Goal: Task Accomplishment & Management: Use online tool/utility

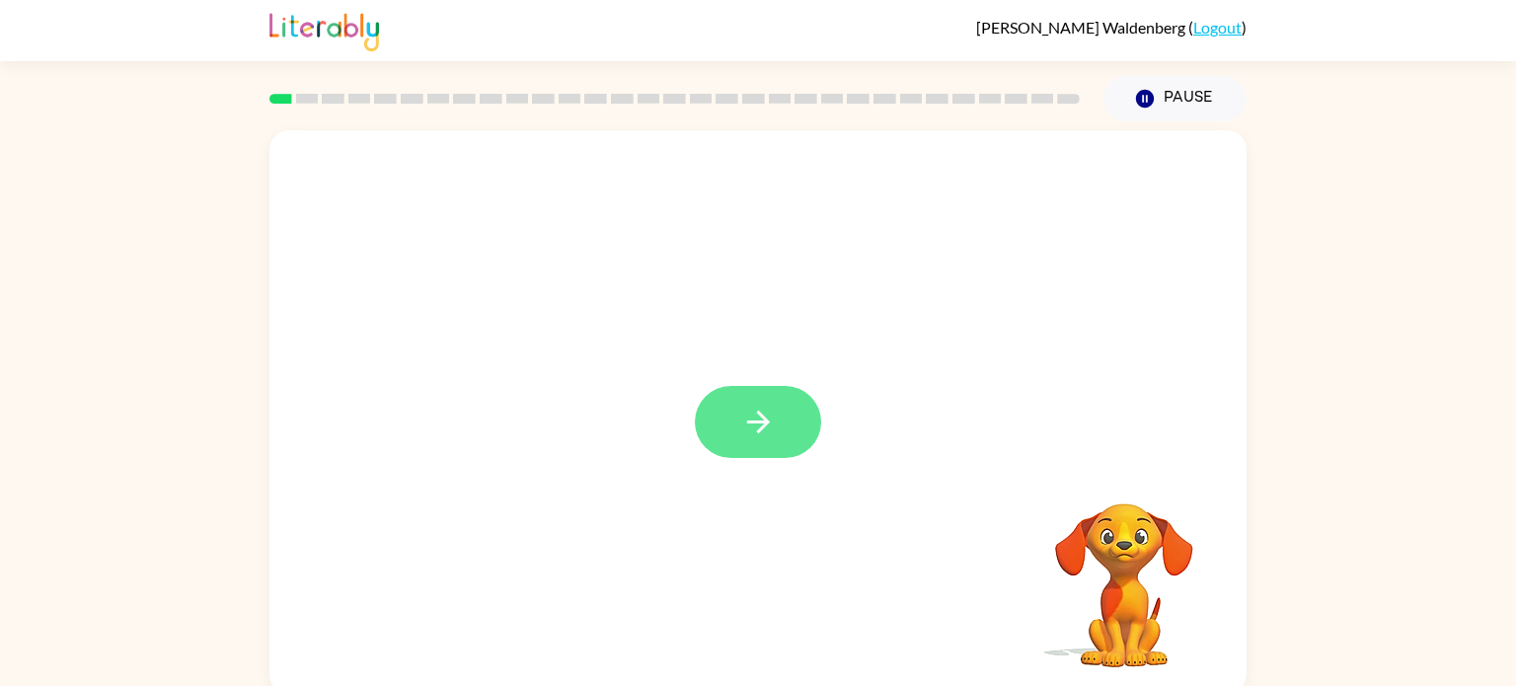
click at [751, 398] on button "button" at bounding box center [758, 422] width 126 height 72
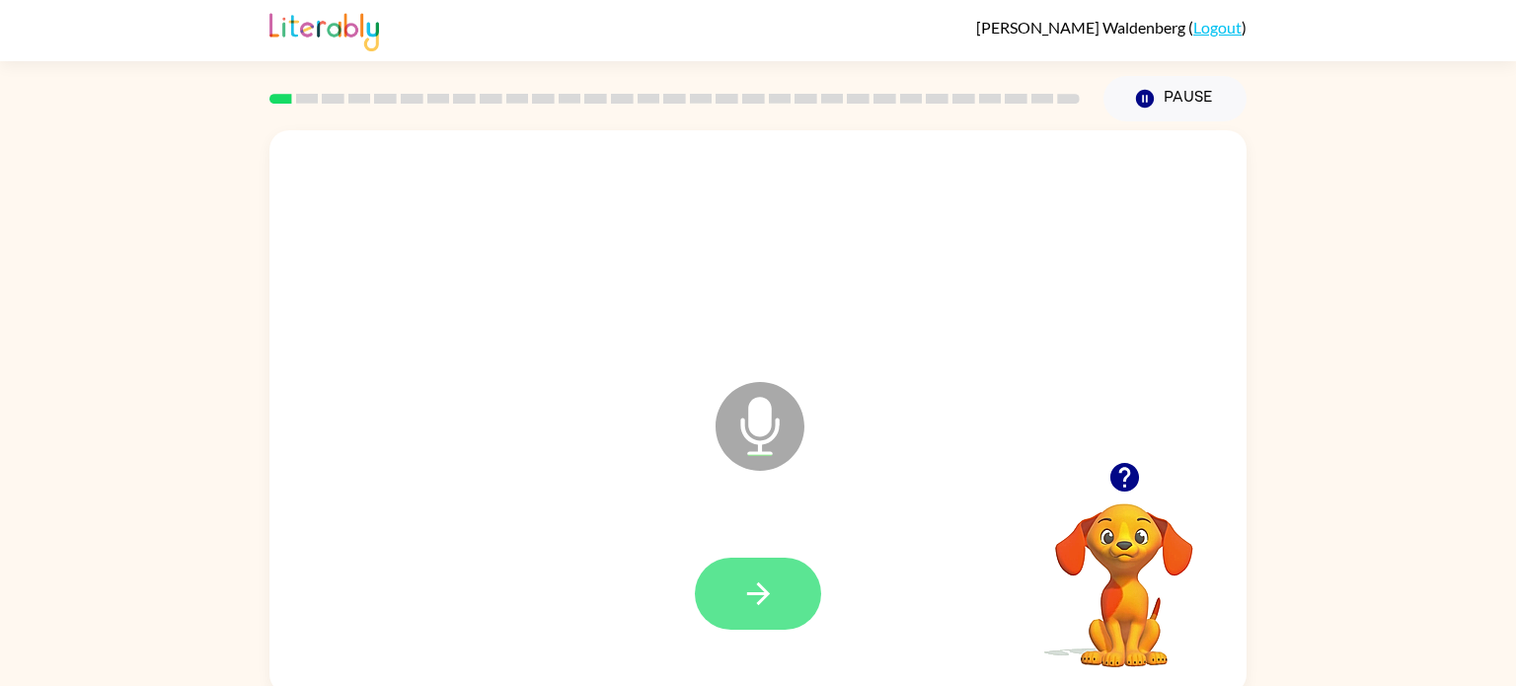
click at [704, 571] on button "button" at bounding box center [758, 594] width 126 height 72
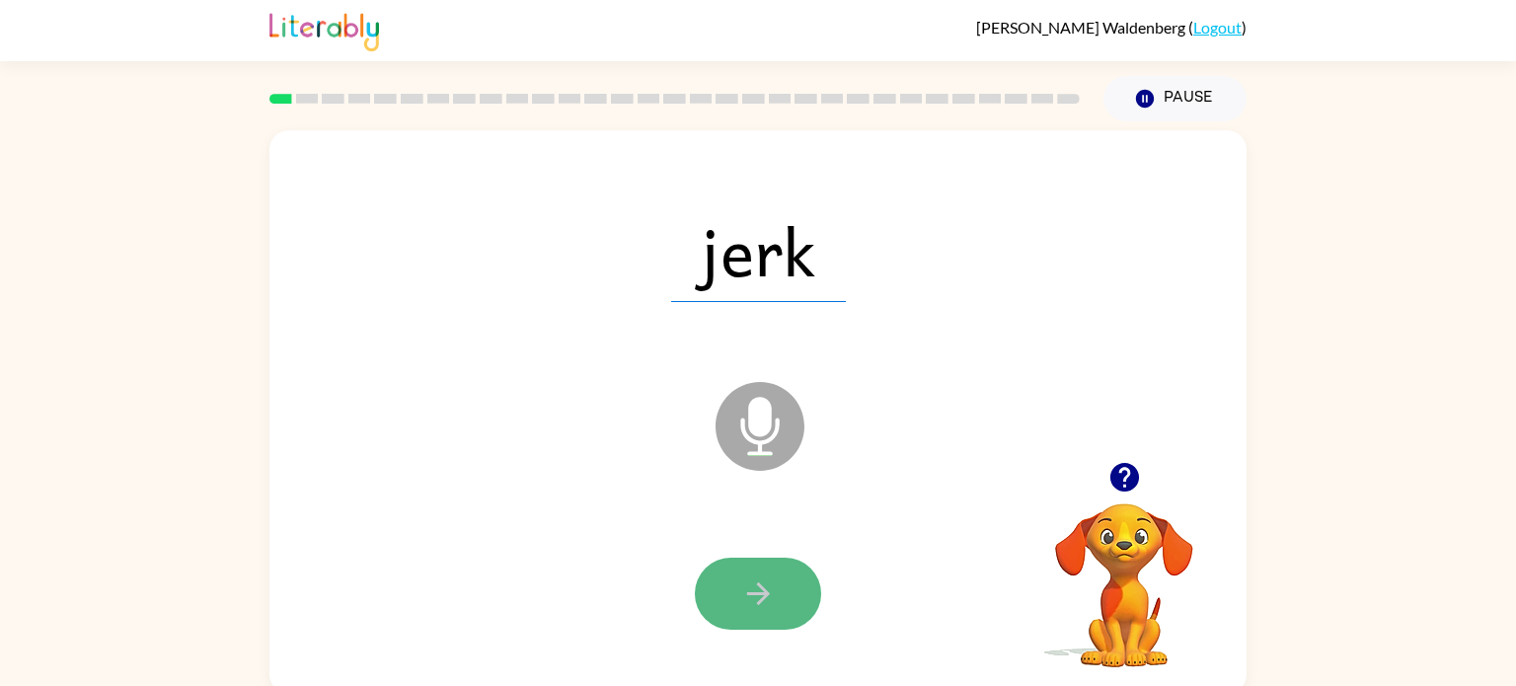
click at [769, 592] on icon "button" at bounding box center [758, 593] width 35 height 35
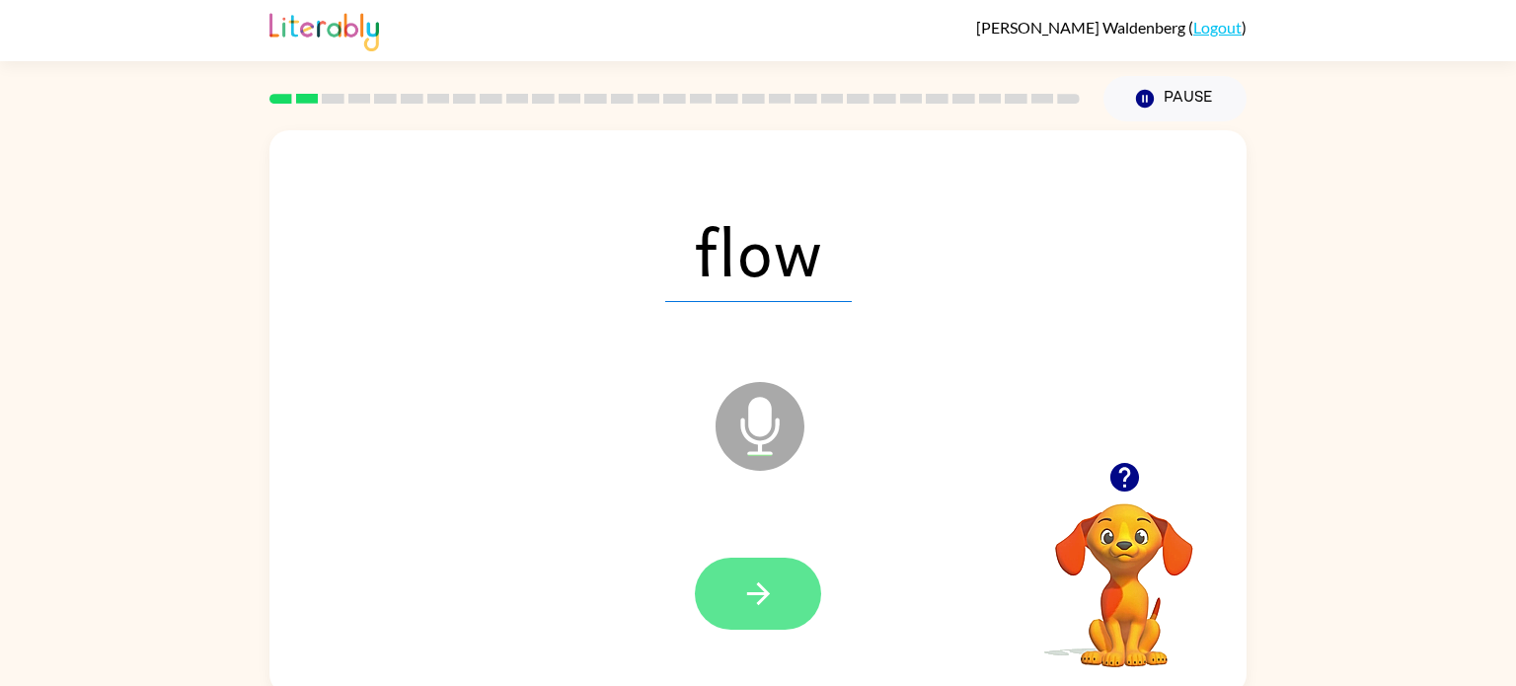
click at [775, 596] on icon "button" at bounding box center [758, 593] width 35 height 35
click at [748, 599] on icon "button" at bounding box center [758, 593] width 35 height 35
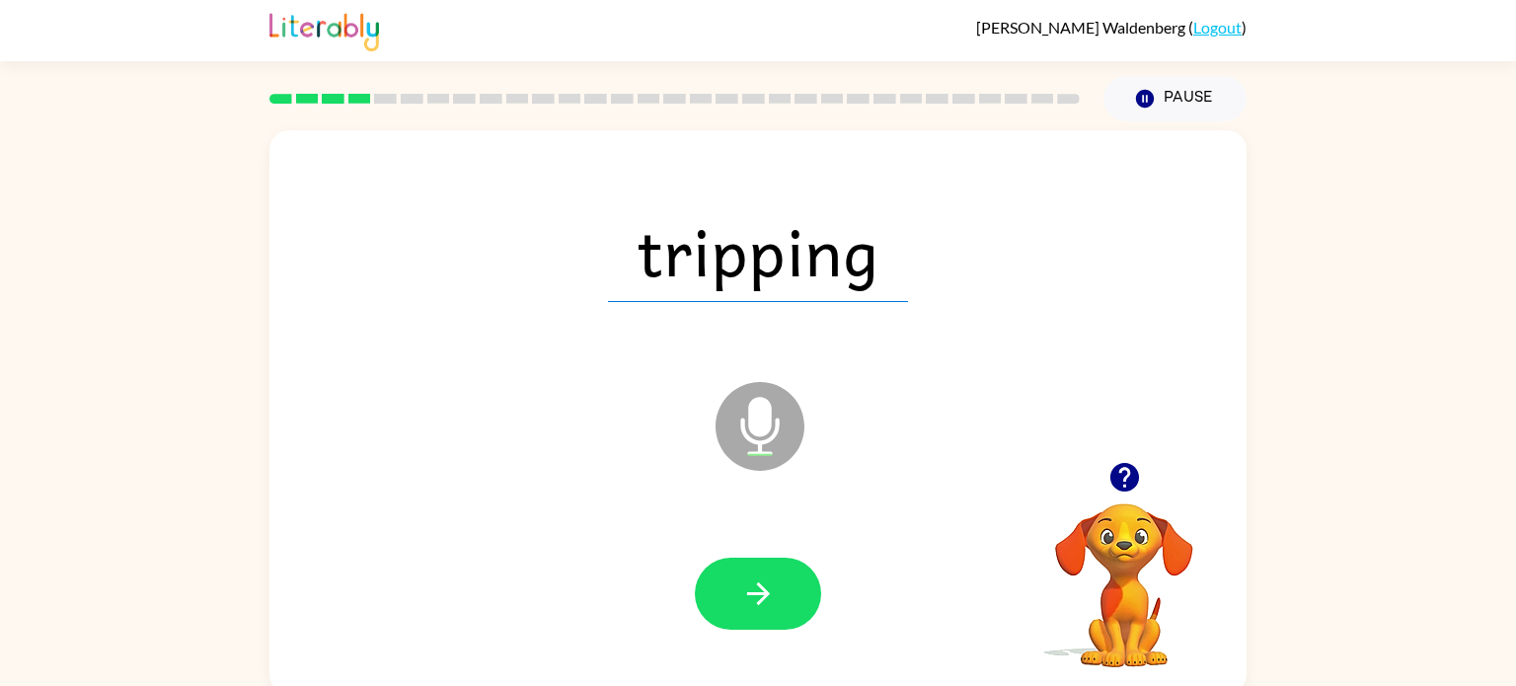
drag, startPoint x: 861, startPoint y: 570, endPoint x: 833, endPoint y: 577, distance: 28.5
click at [833, 577] on div at bounding box center [758, 594] width 938 height 162
click at [776, 599] on button "button" at bounding box center [758, 594] width 126 height 72
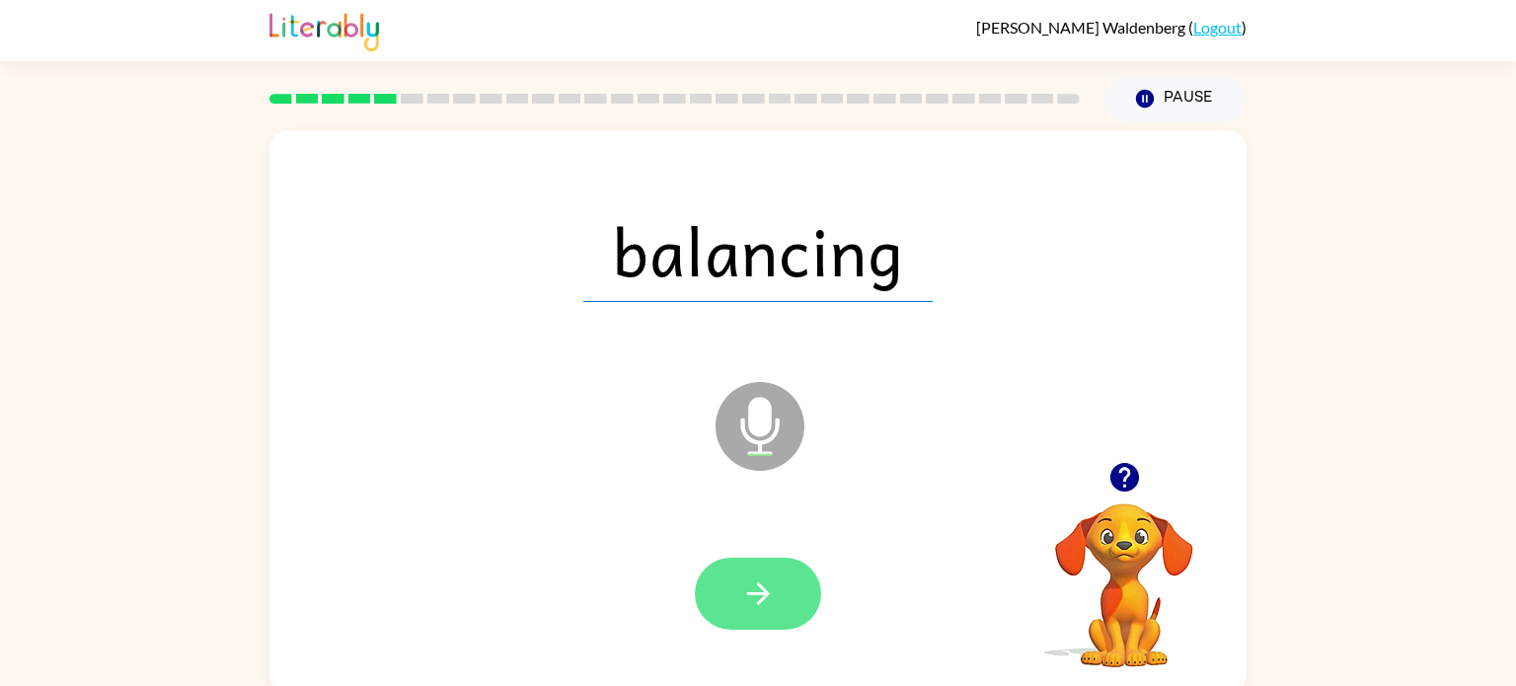
click at [758, 607] on icon "button" at bounding box center [758, 593] width 35 height 35
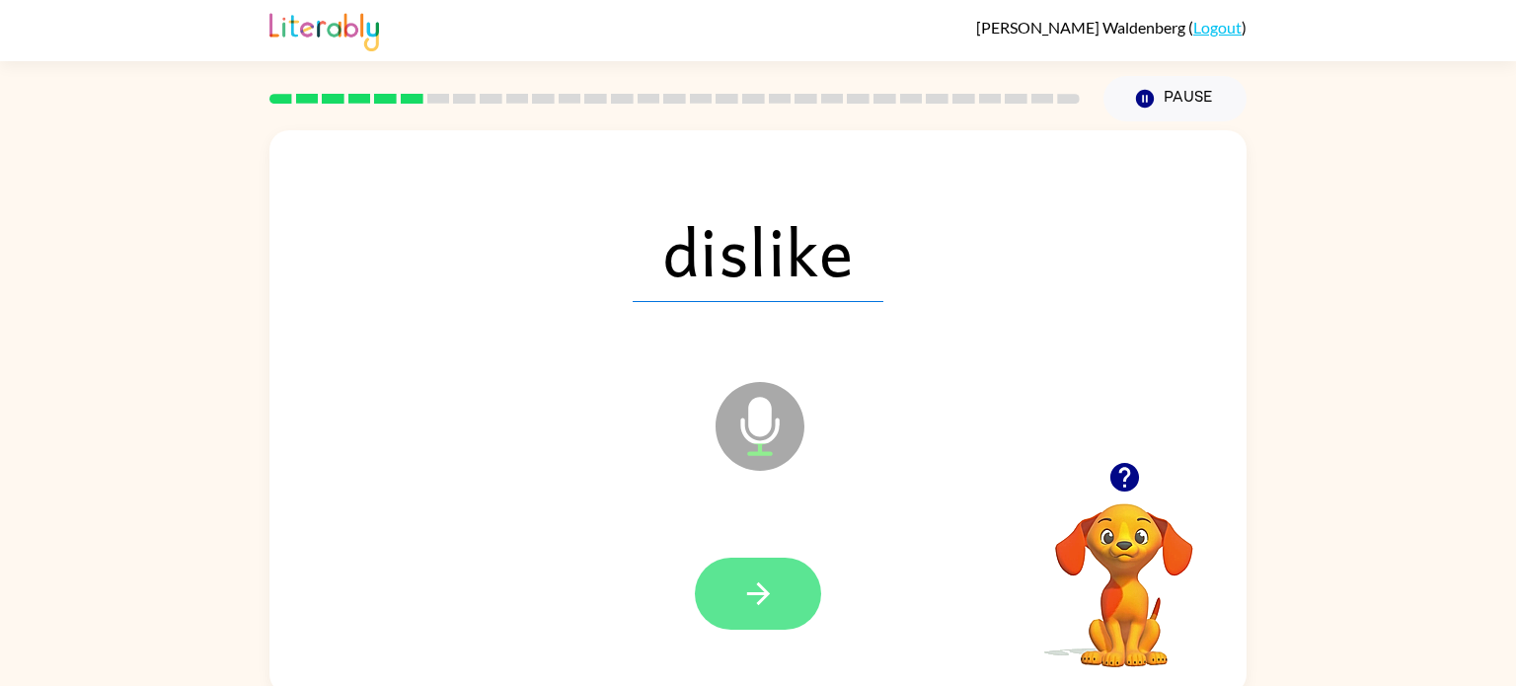
click at [756, 611] on button "button" at bounding box center [758, 594] width 126 height 72
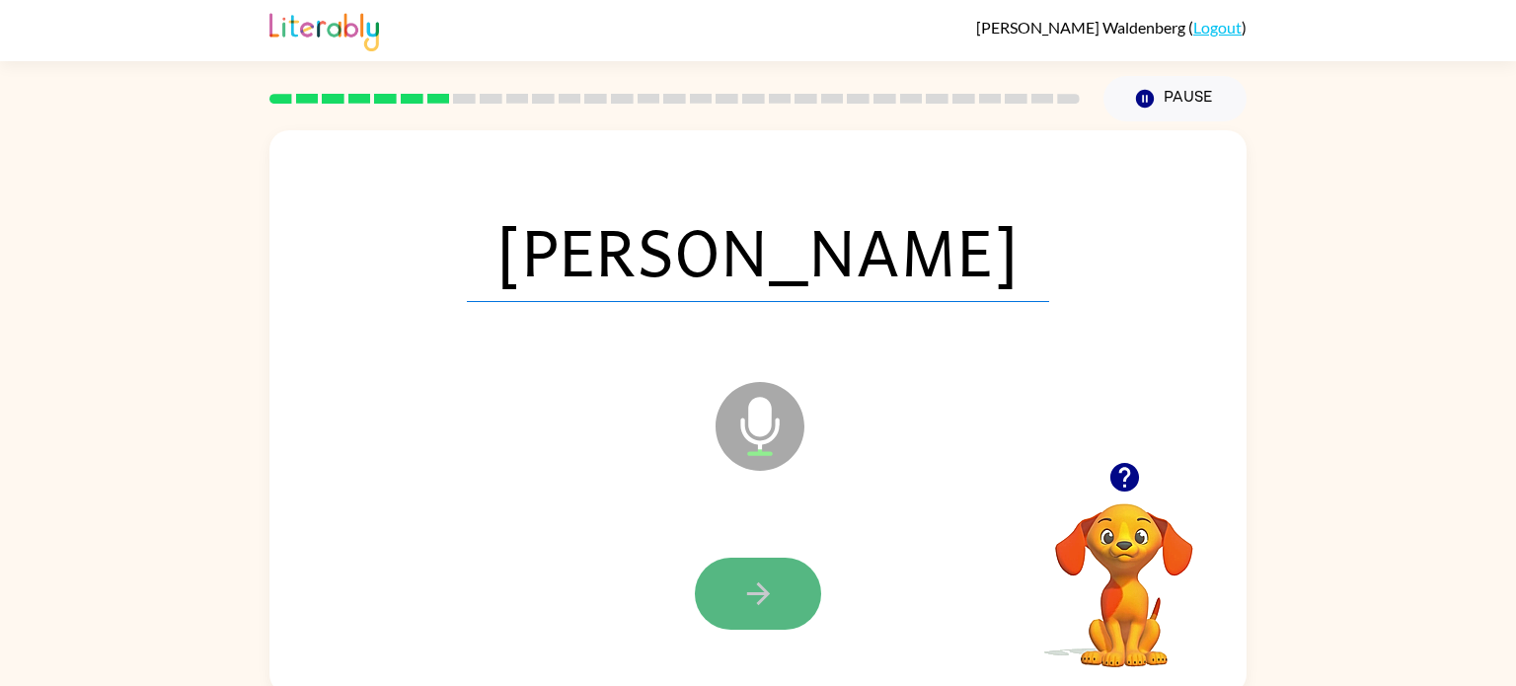
click at [741, 589] on icon "button" at bounding box center [758, 593] width 35 height 35
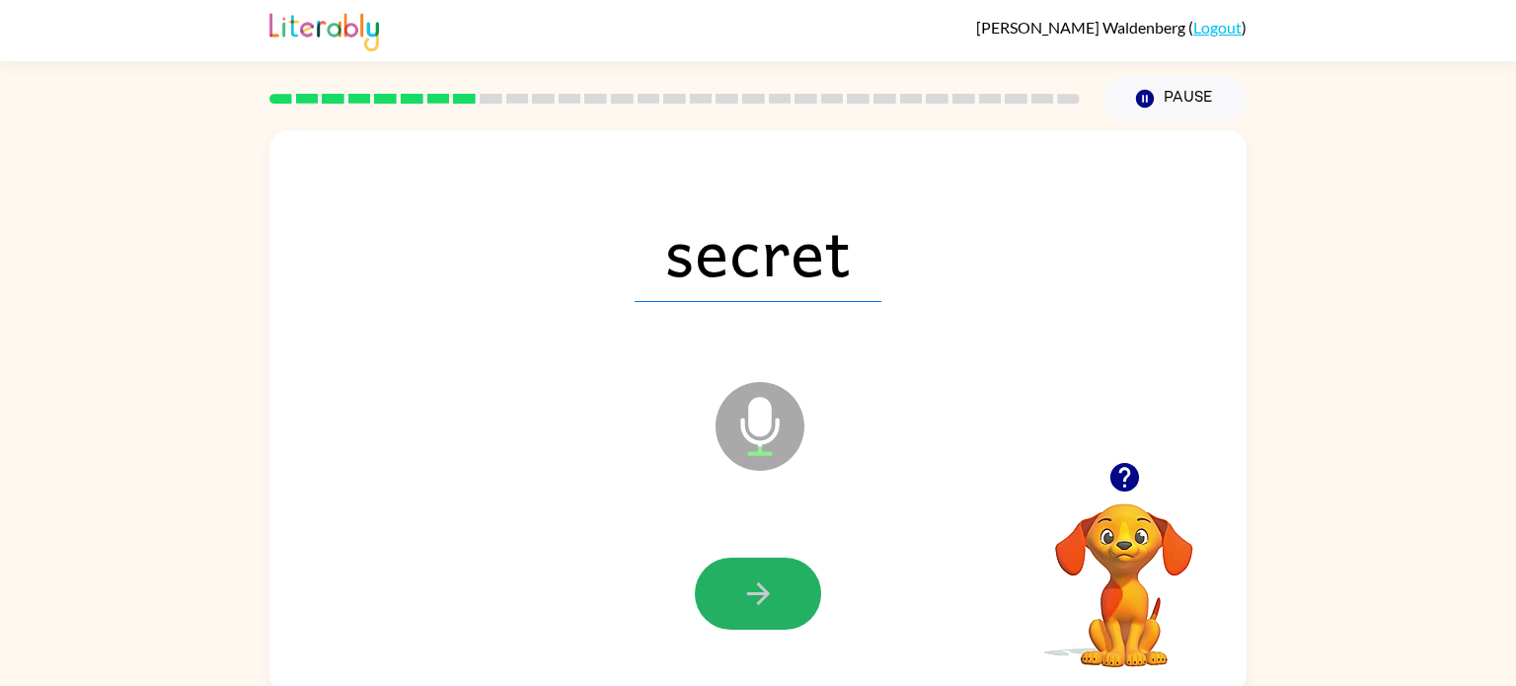
click at [742, 592] on icon "button" at bounding box center [758, 593] width 35 height 35
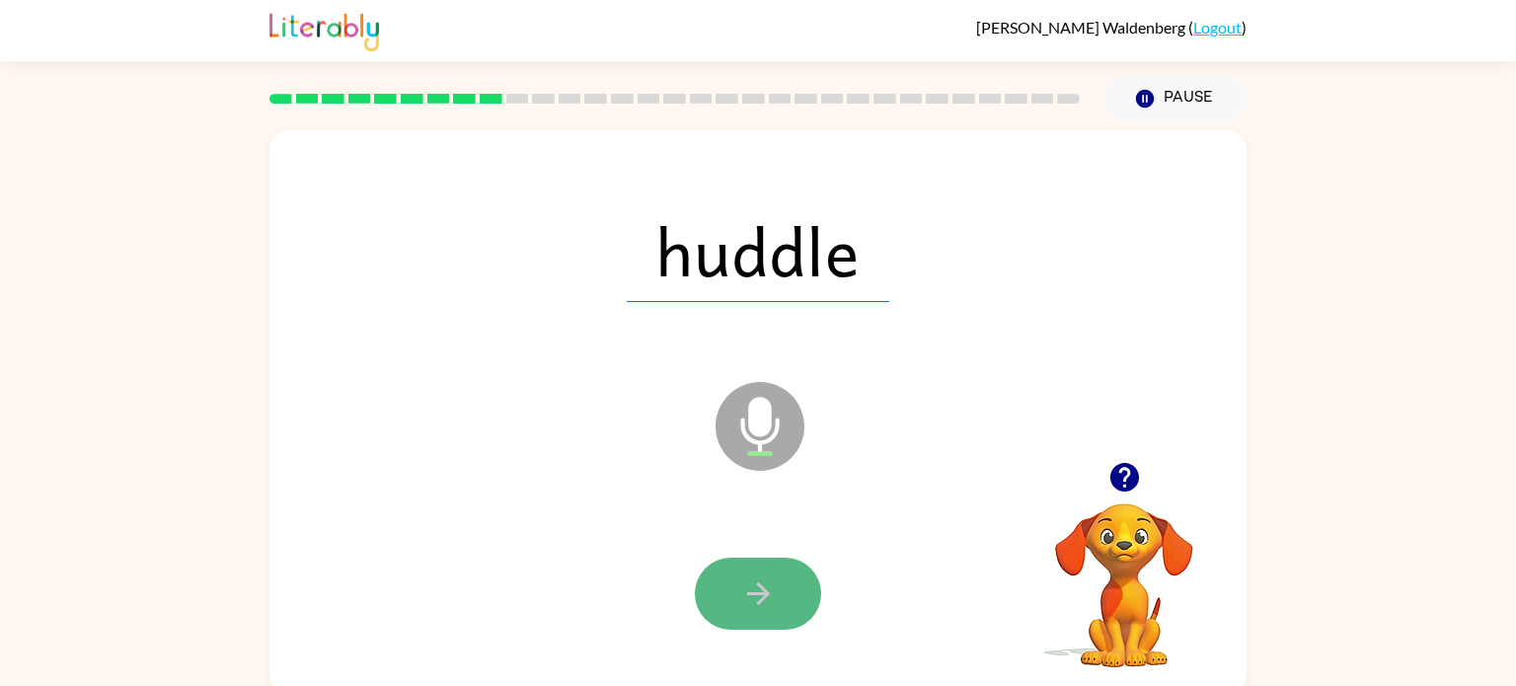
click at [778, 571] on button "button" at bounding box center [758, 594] width 126 height 72
click at [790, 571] on button "button" at bounding box center [758, 594] width 126 height 72
click at [745, 558] on button "button" at bounding box center [758, 594] width 126 height 72
click at [755, 588] on icon "button" at bounding box center [758, 593] width 35 height 35
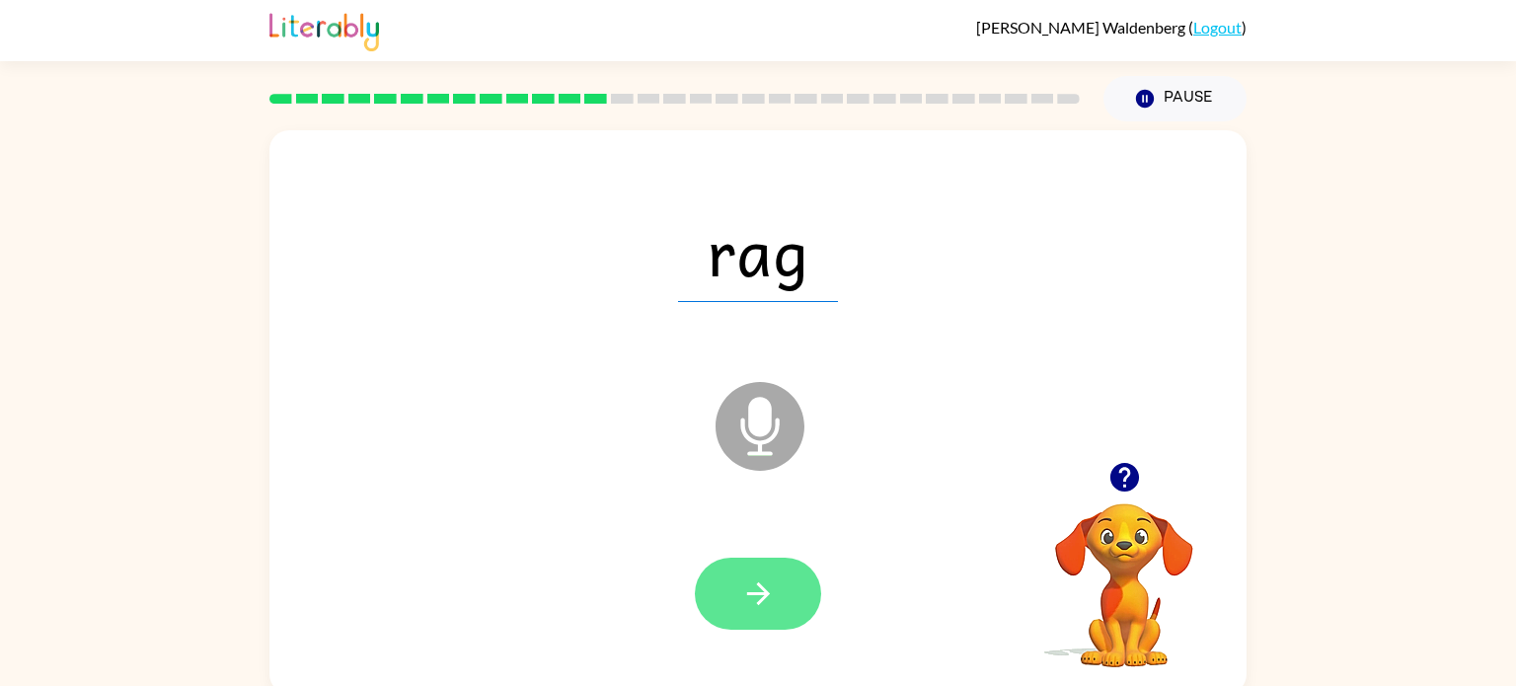
click at [757, 583] on icon "button" at bounding box center [757, 593] width 23 height 23
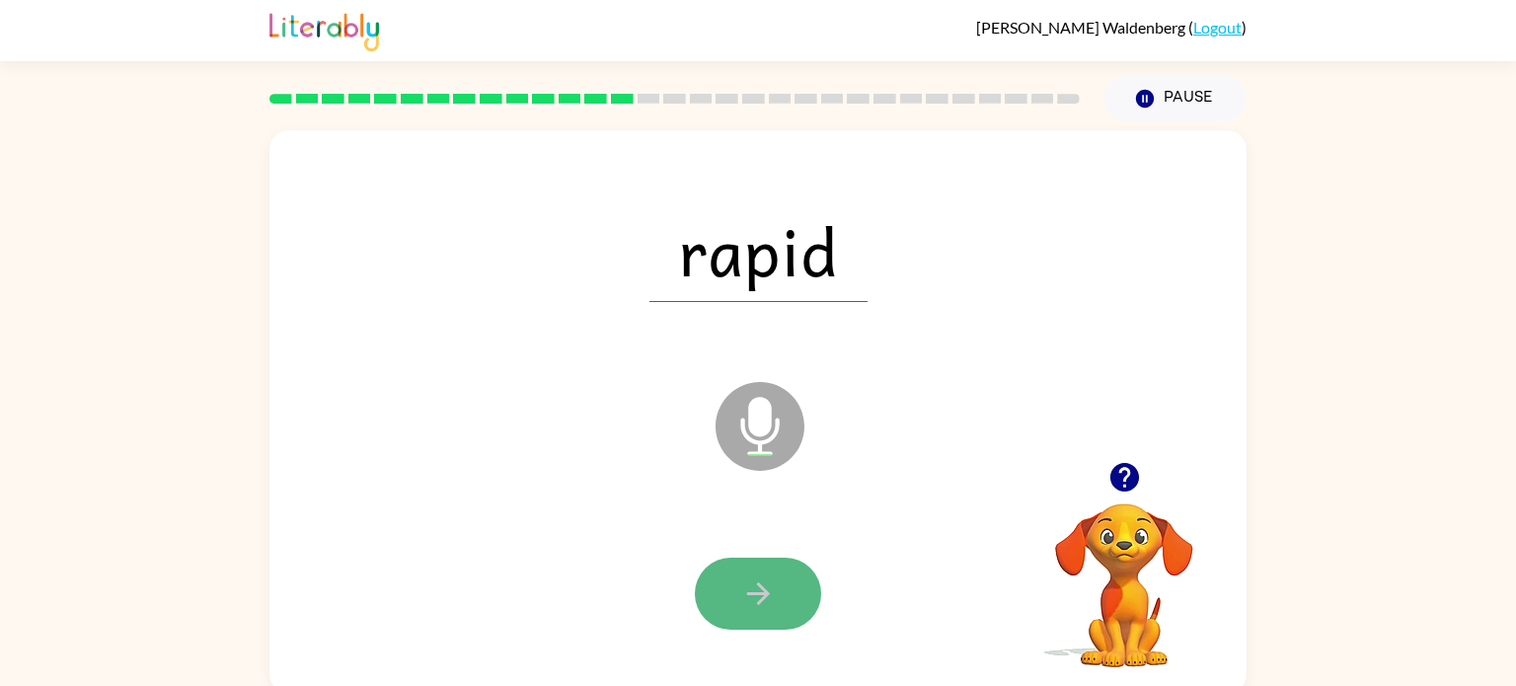
click at [783, 587] on button "button" at bounding box center [758, 594] width 126 height 72
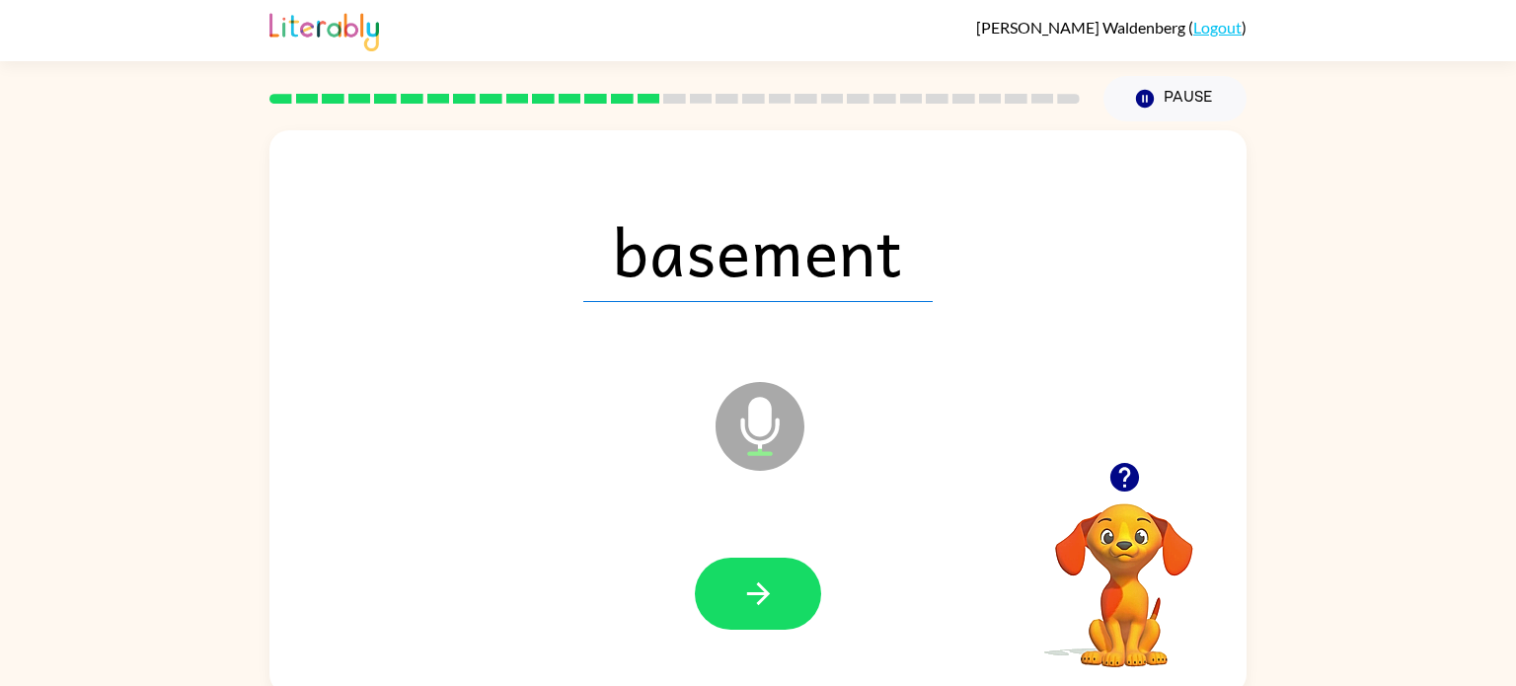
click at [784, 587] on button "button" at bounding box center [758, 594] width 126 height 72
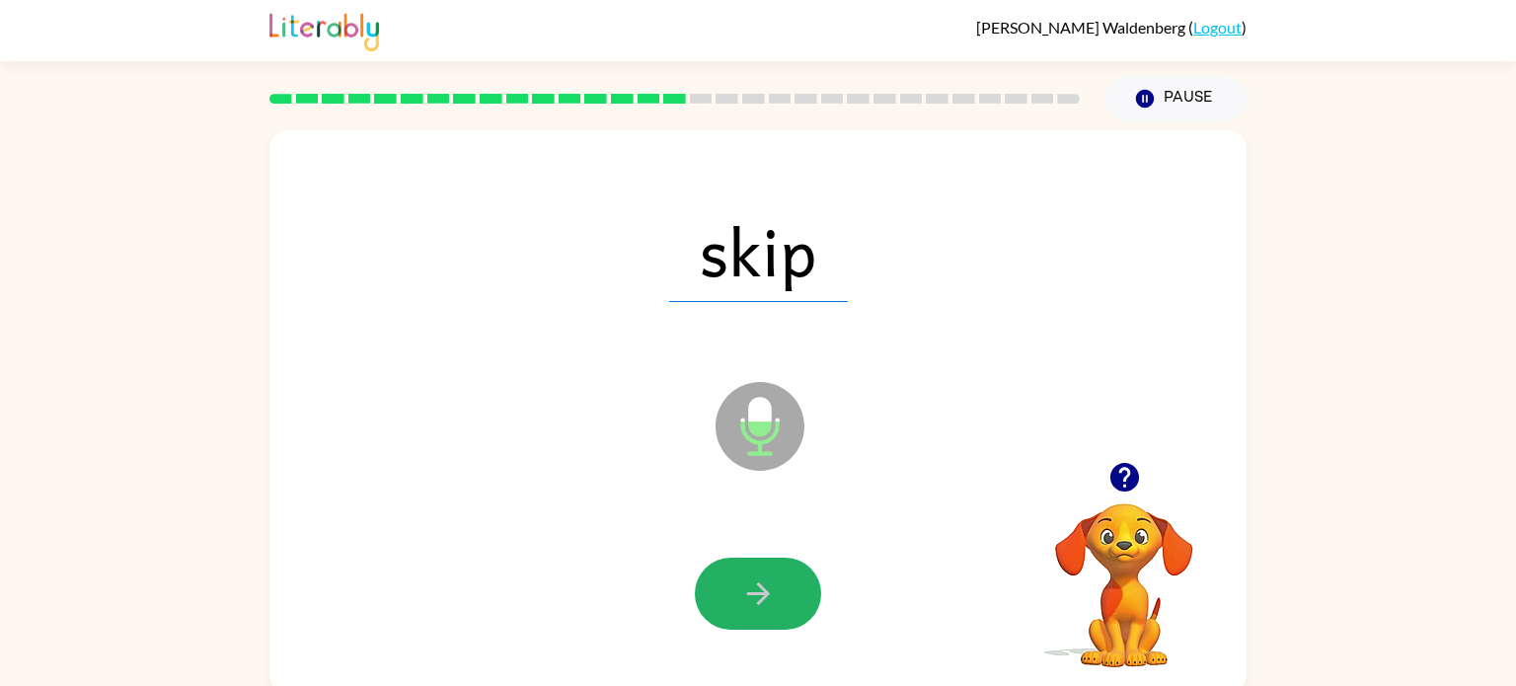
click at [784, 587] on button "button" at bounding box center [758, 594] width 126 height 72
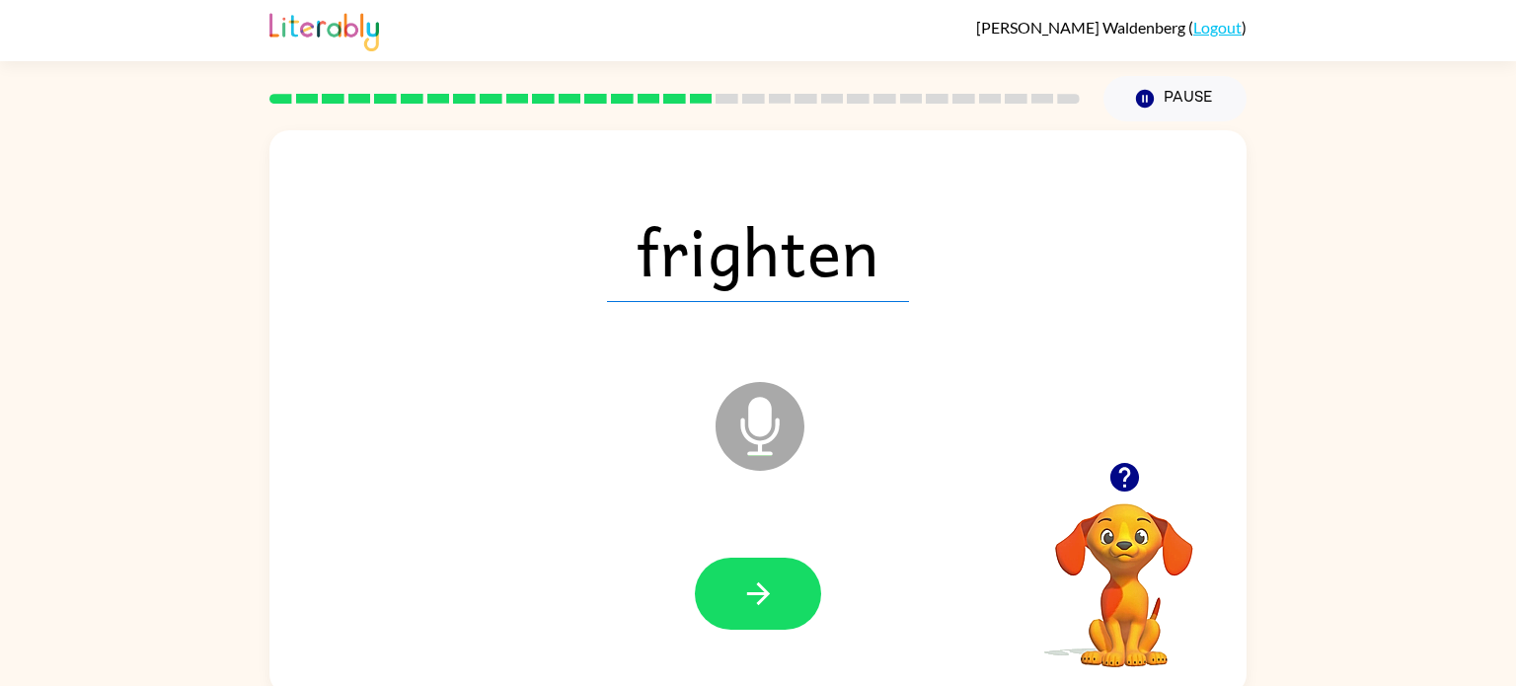
click at [784, 587] on button "button" at bounding box center [758, 594] width 126 height 72
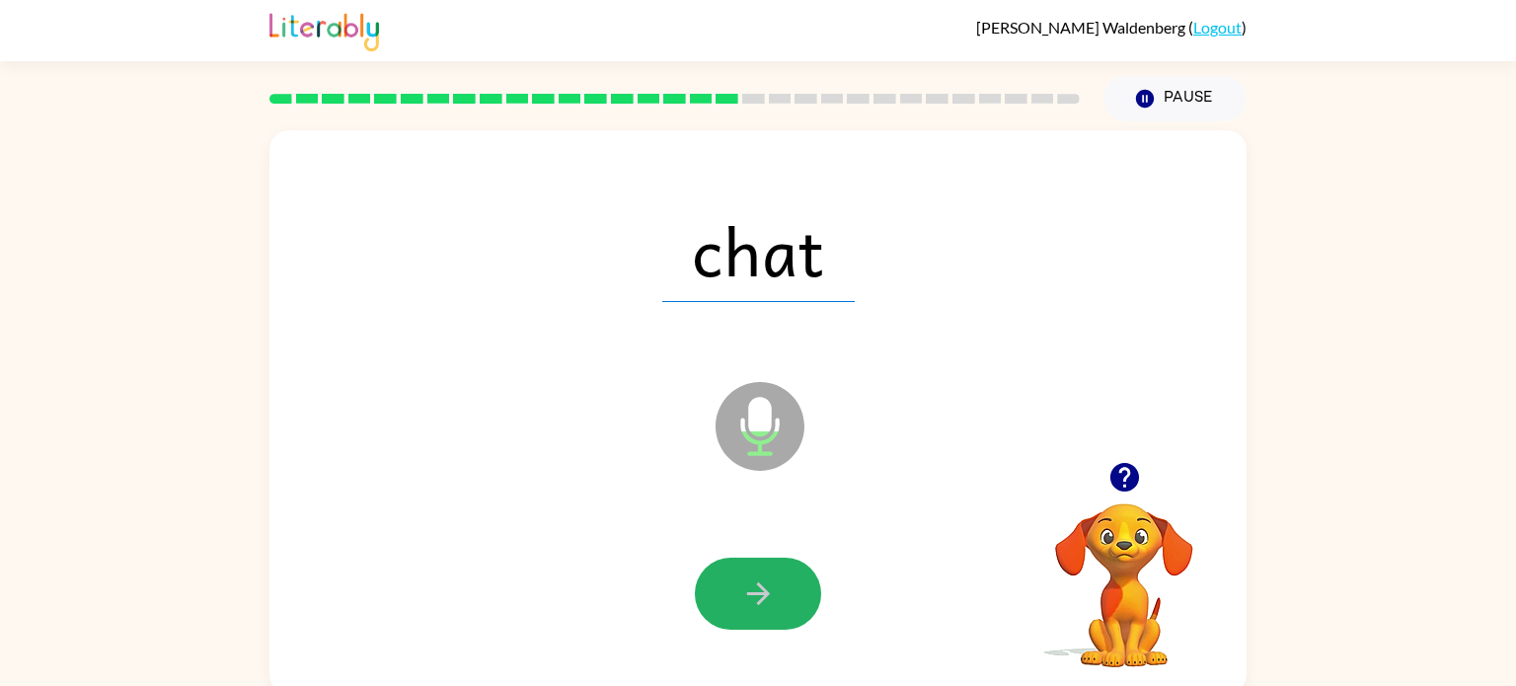
click at [784, 587] on button "button" at bounding box center [758, 594] width 126 height 72
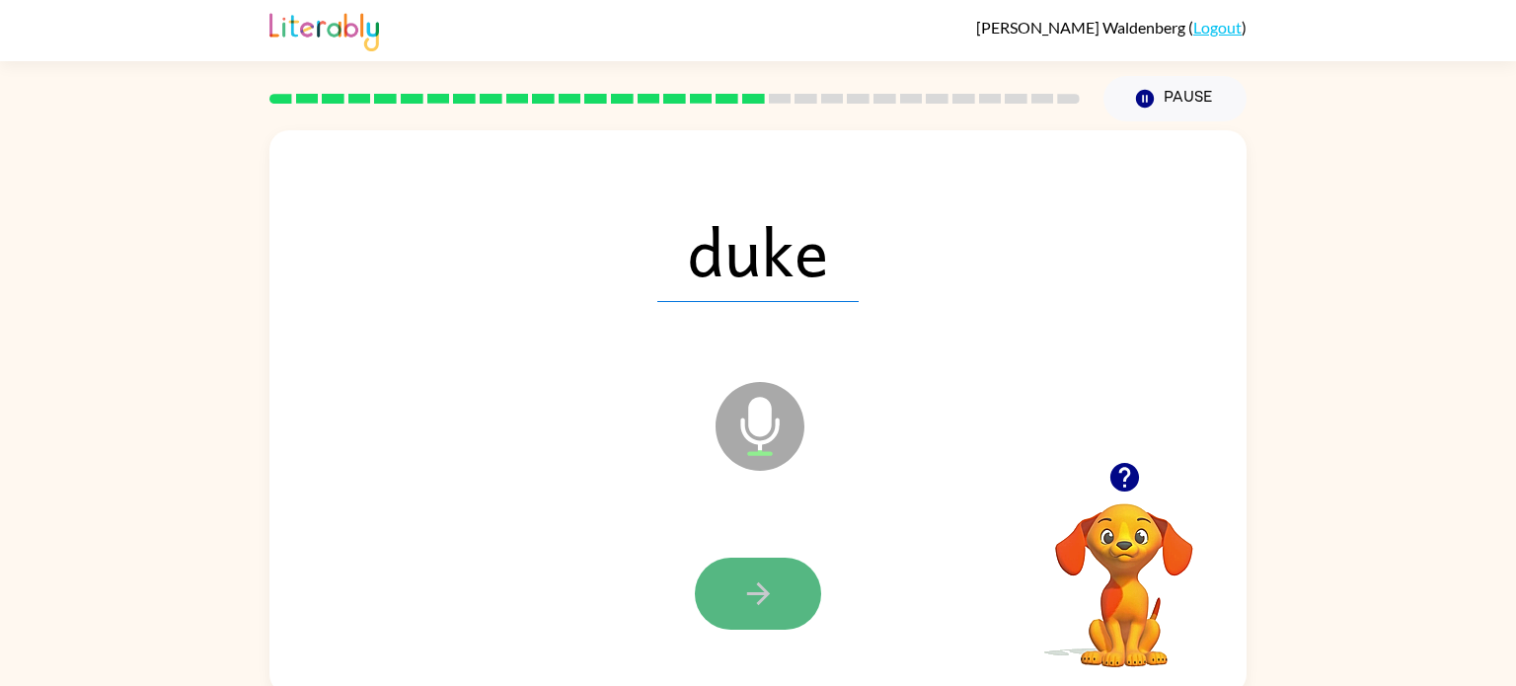
click at [764, 598] on icon "button" at bounding box center [757, 593] width 23 height 23
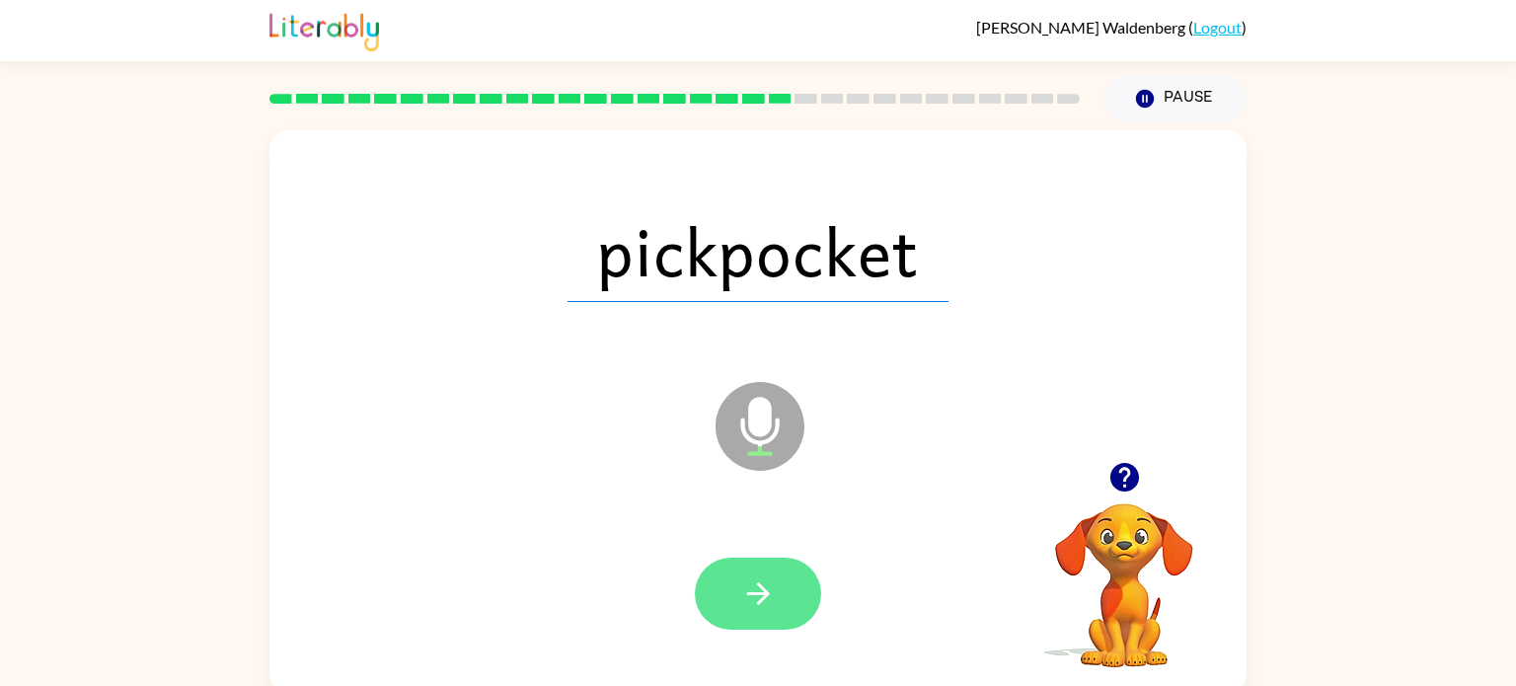
click at [779, 589] on button "button" at bounding box center [758, 594] width 126 height 72
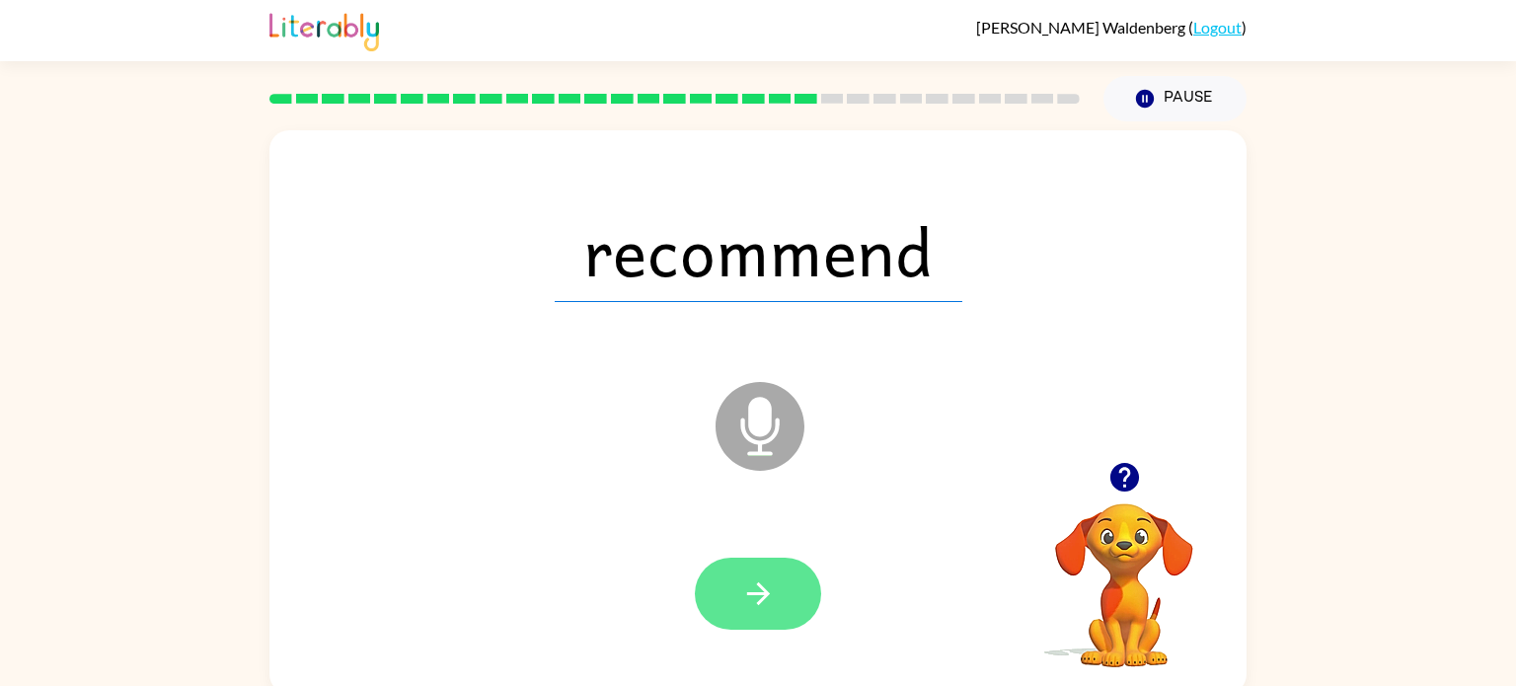
click at [757, 584] on icon "button" at bounding box center [757, 593] width 23 height 23
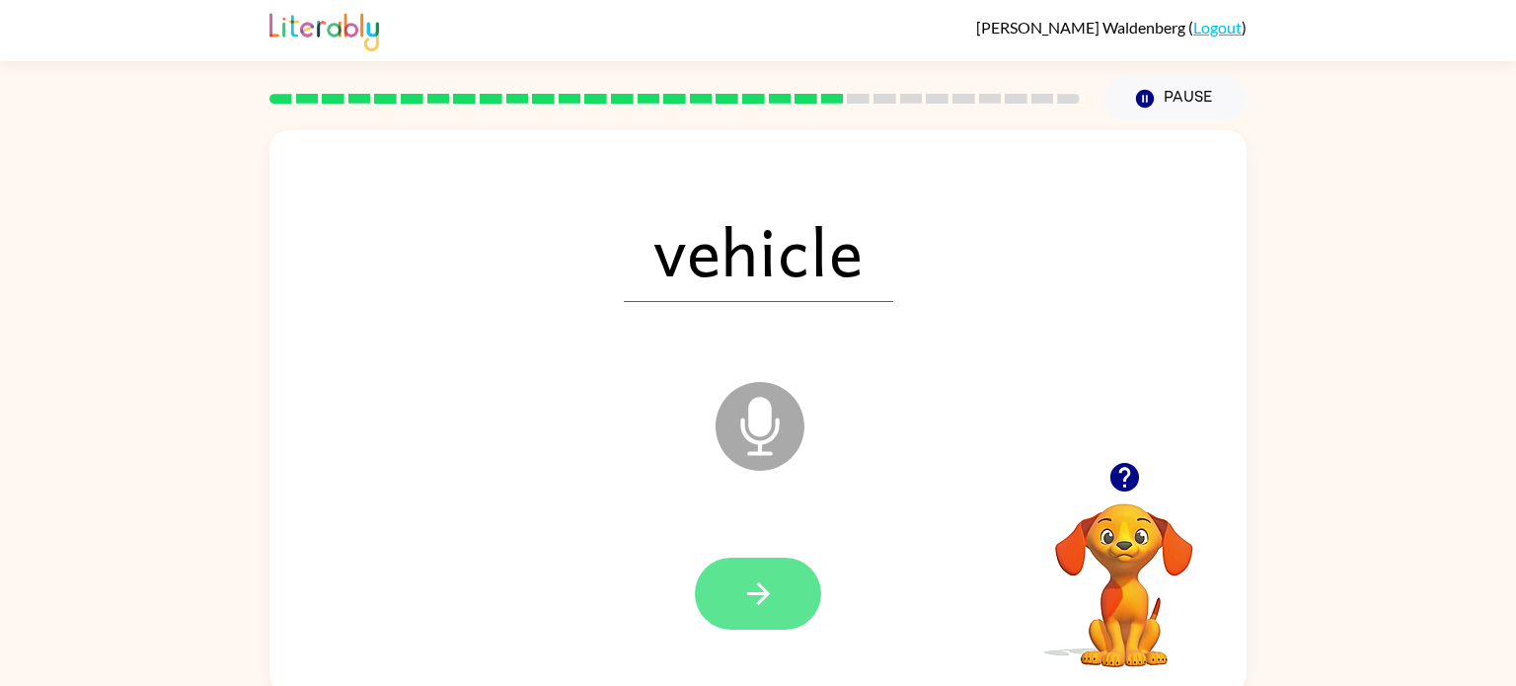
click at [734, 576] on button "button" at bounding box center [758, 594] width 126 height 72
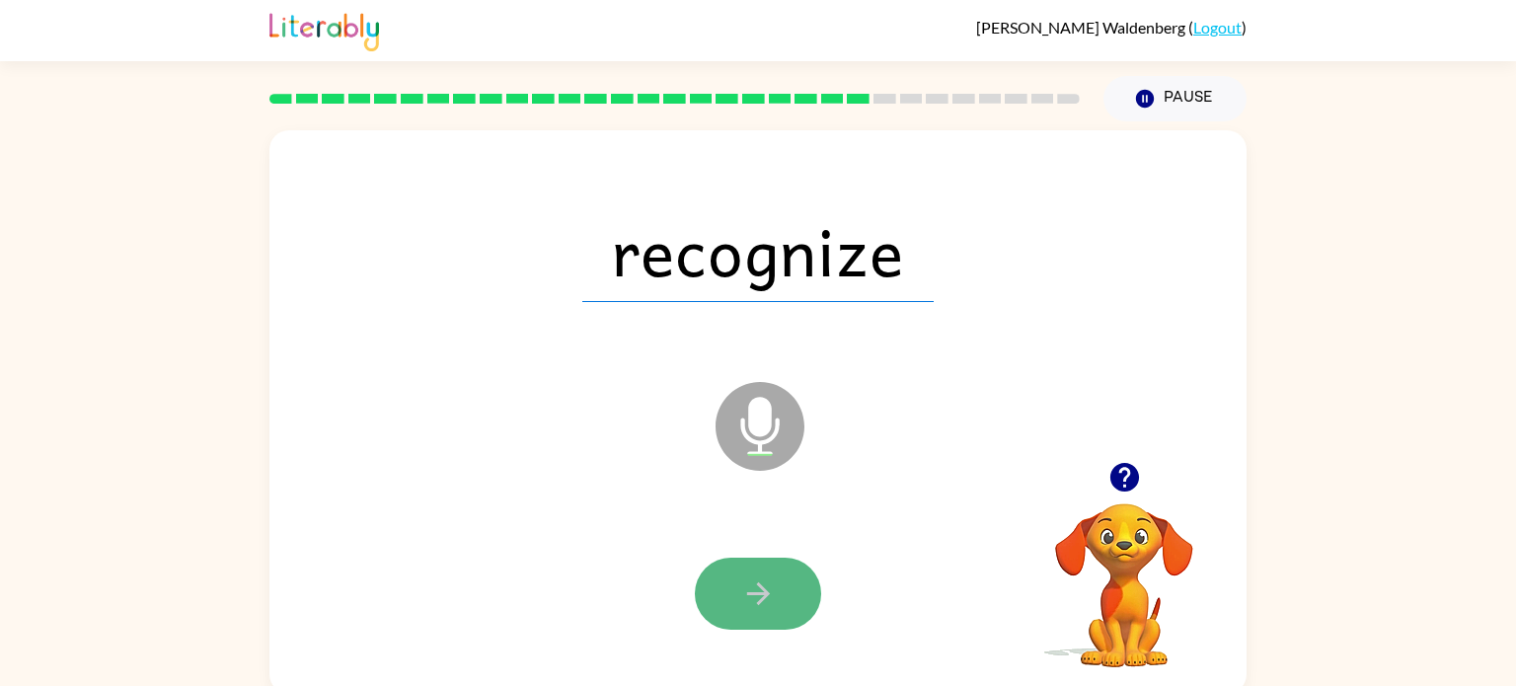
click at [736, 578] on button "button" at bounding box center [758, 594] width 126 height 72
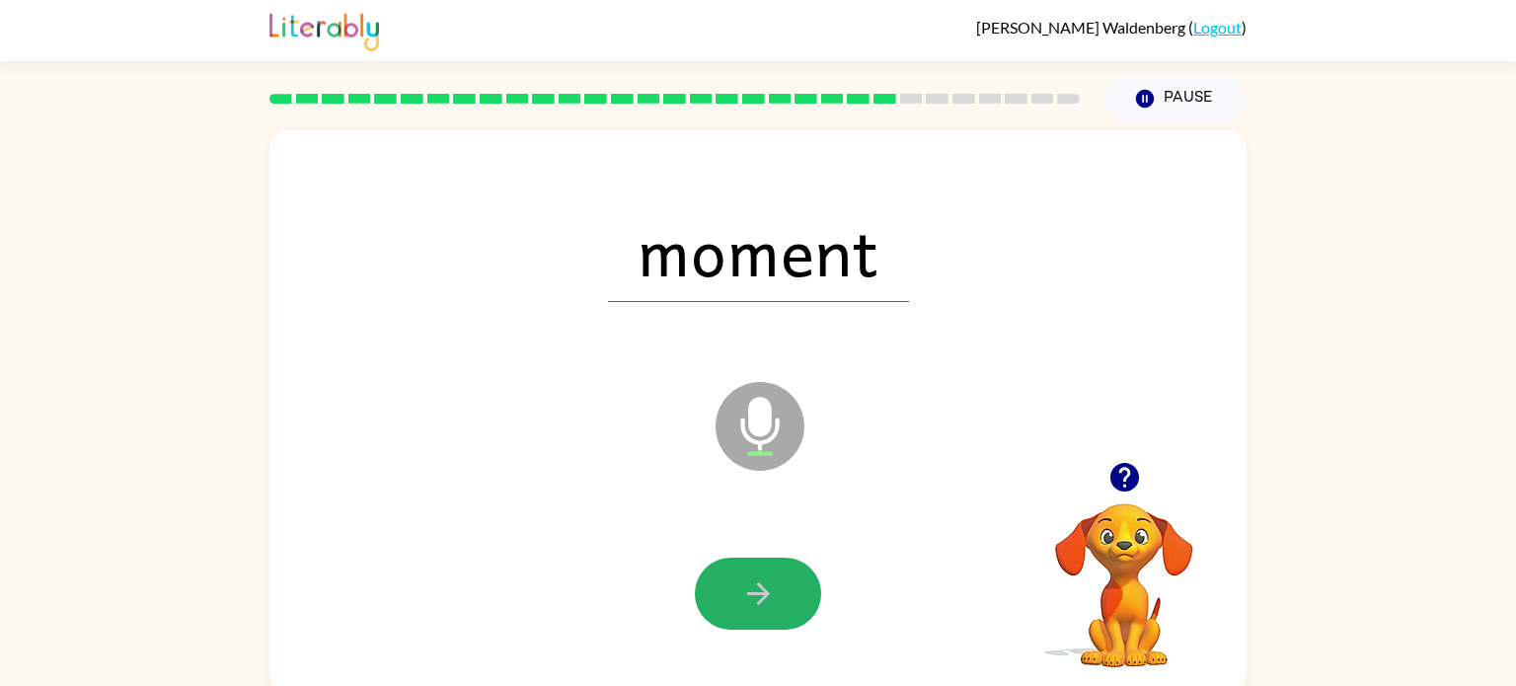
click at [736, 578] on button "button" at bounding box center [758, 594] width 126 height 72
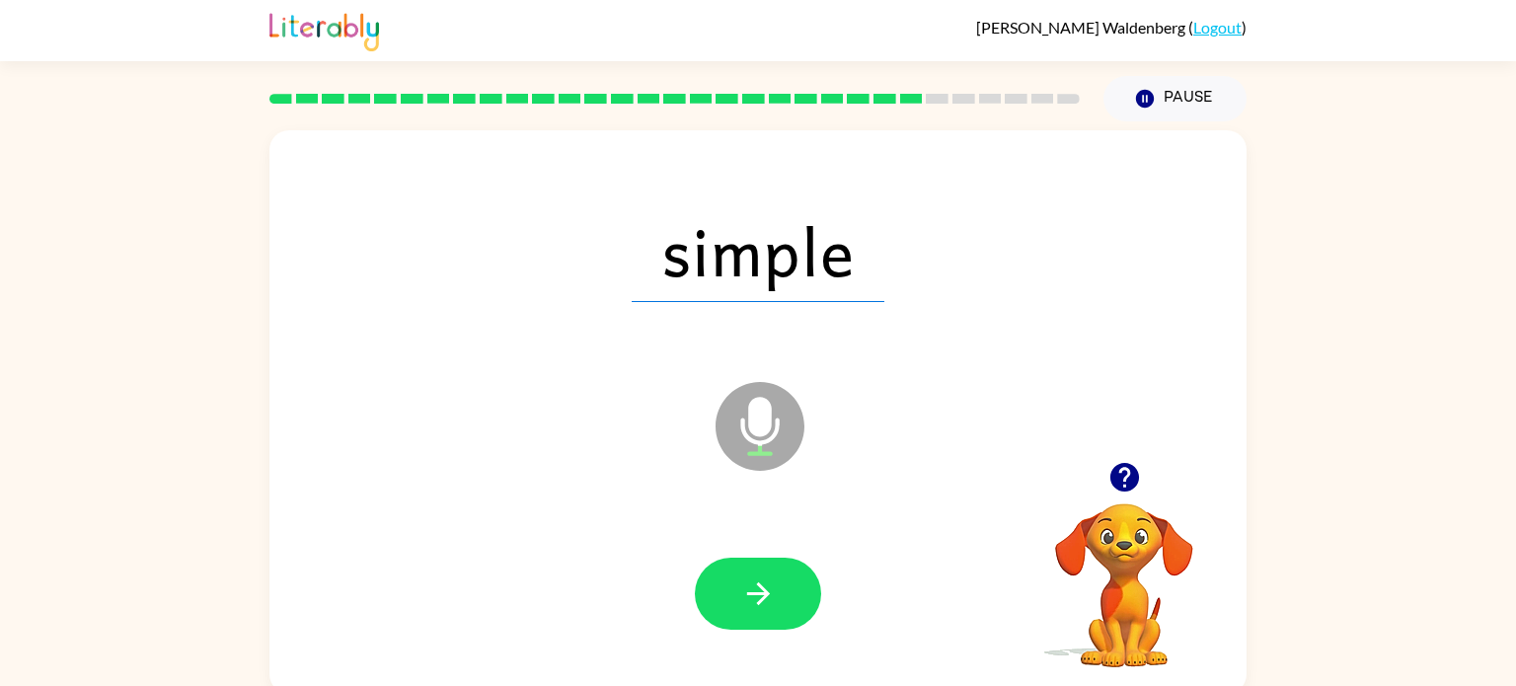
click at [736, 578] on button "button" at bounding box center [758, 594] width 126 height 72
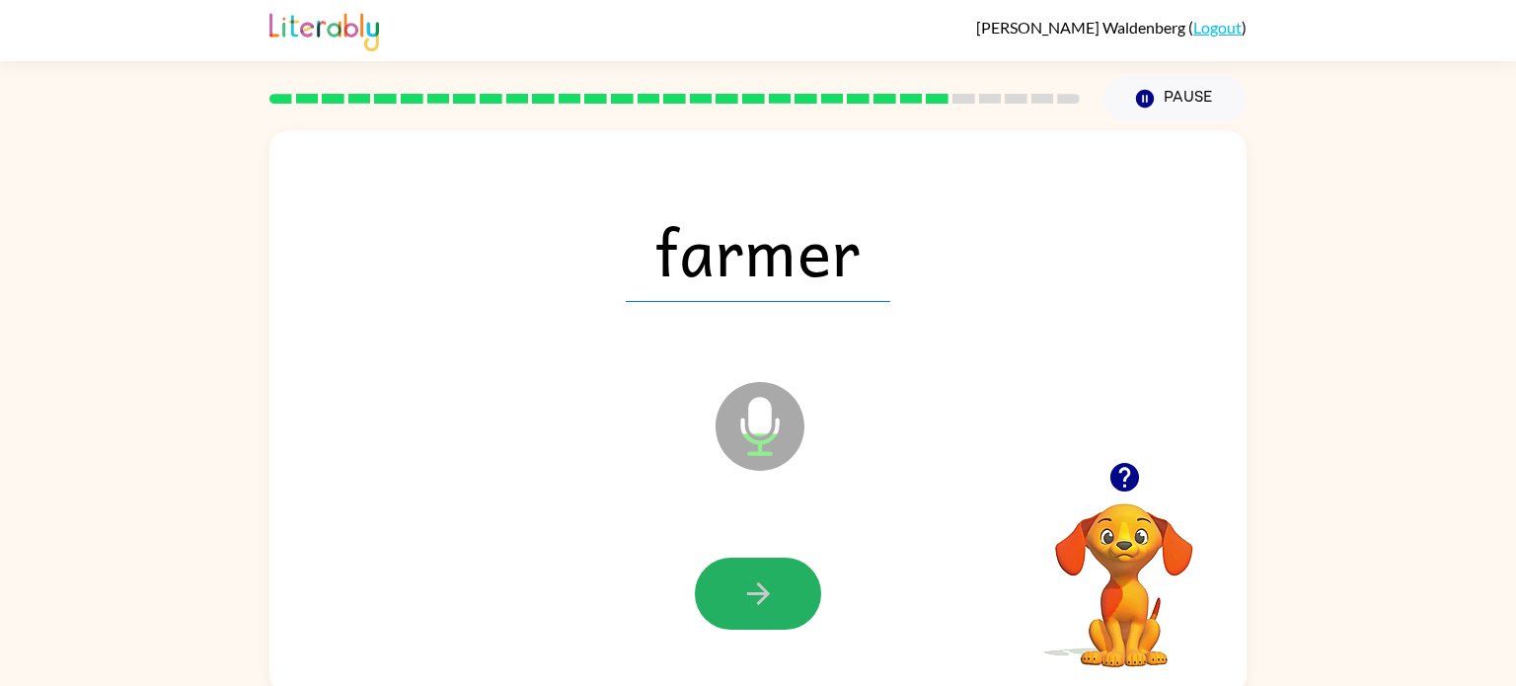
click at [736, 578] on button "button" at bounding box center [758, 594] width 126 height 72
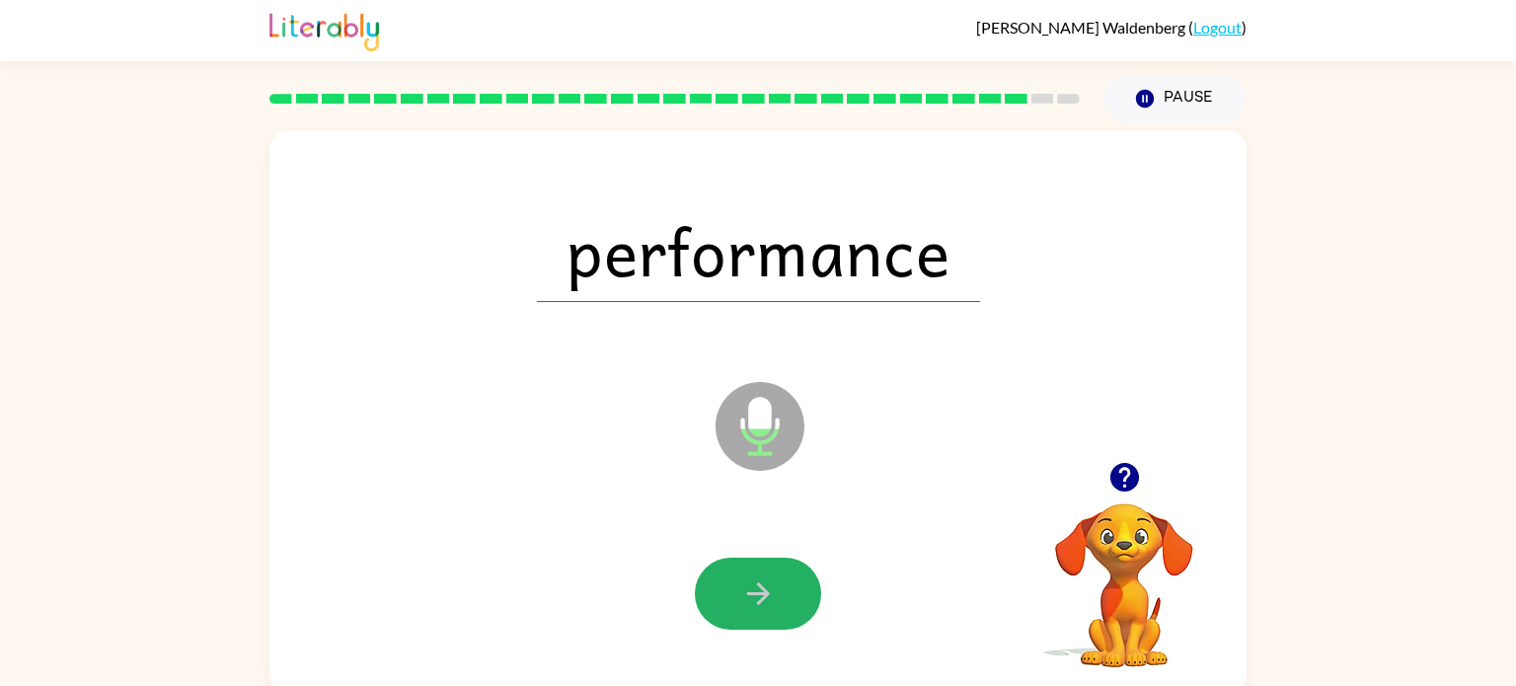
click at [736, 578] on button "button" at bounding box center [758, 594] width 126 height 72
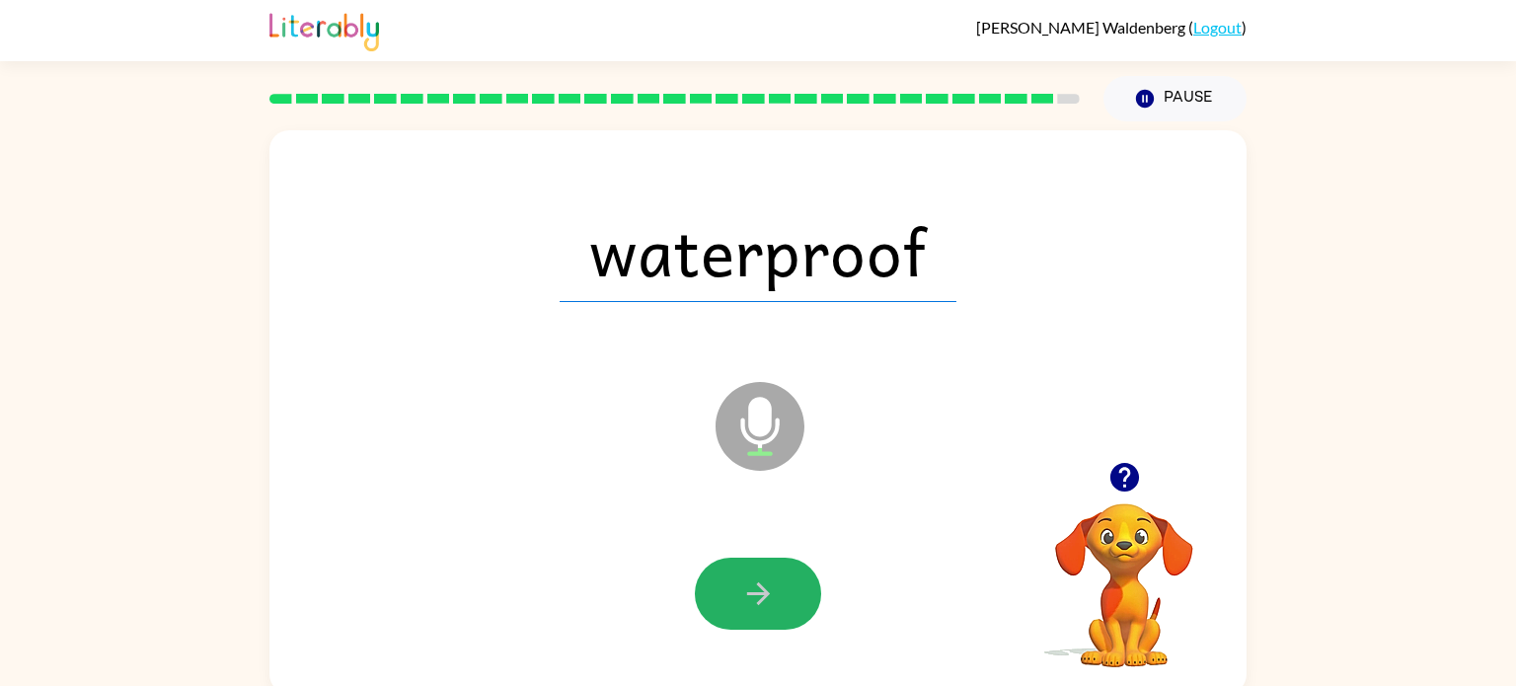
click at [736, 578] on button "button" at bounding box center [758, 594] width 126 height 72
